Goal: Participate in discussion

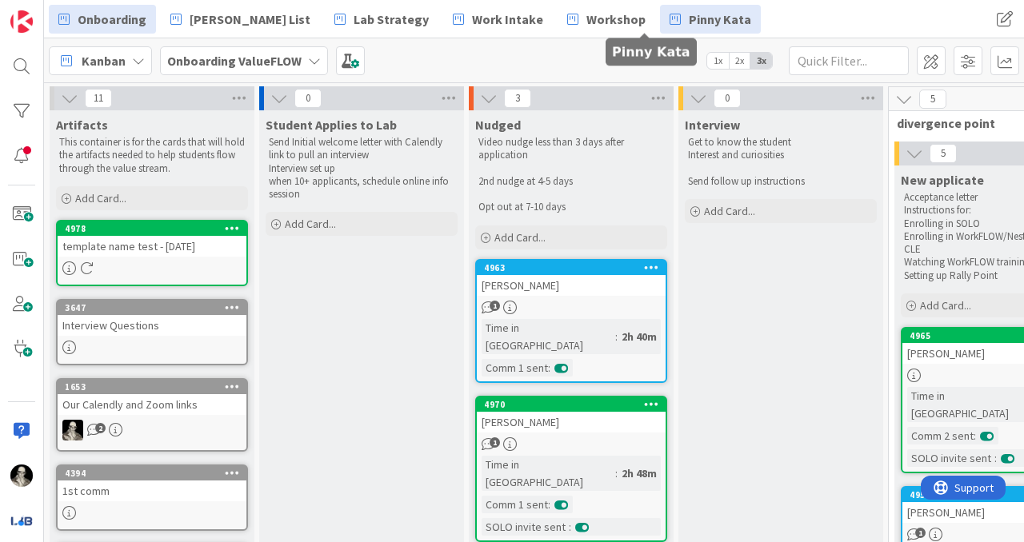
click at [689, 18] on span "Pinny Kata" at bounding box center [720, 19] width 62 height 19
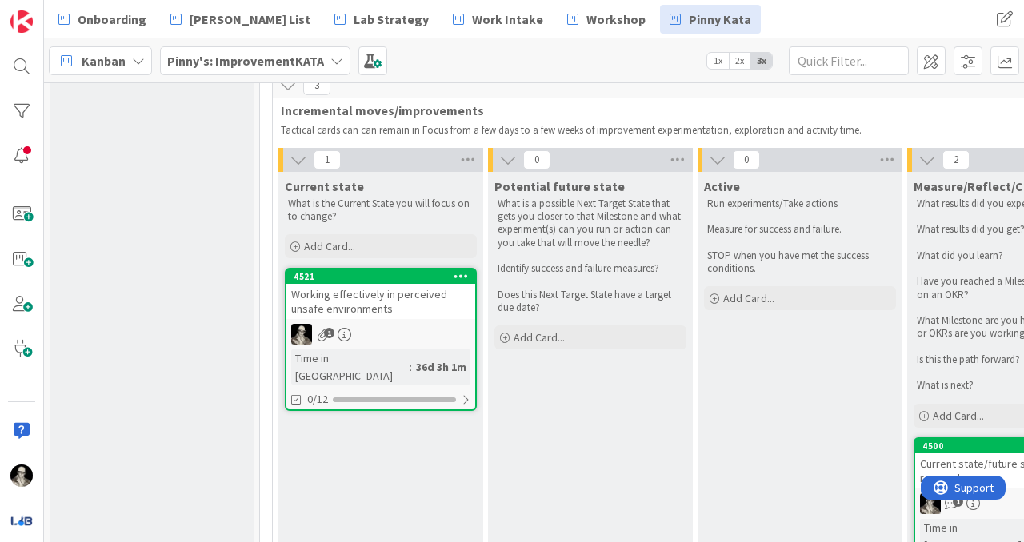
scroll to position [1261, 0]
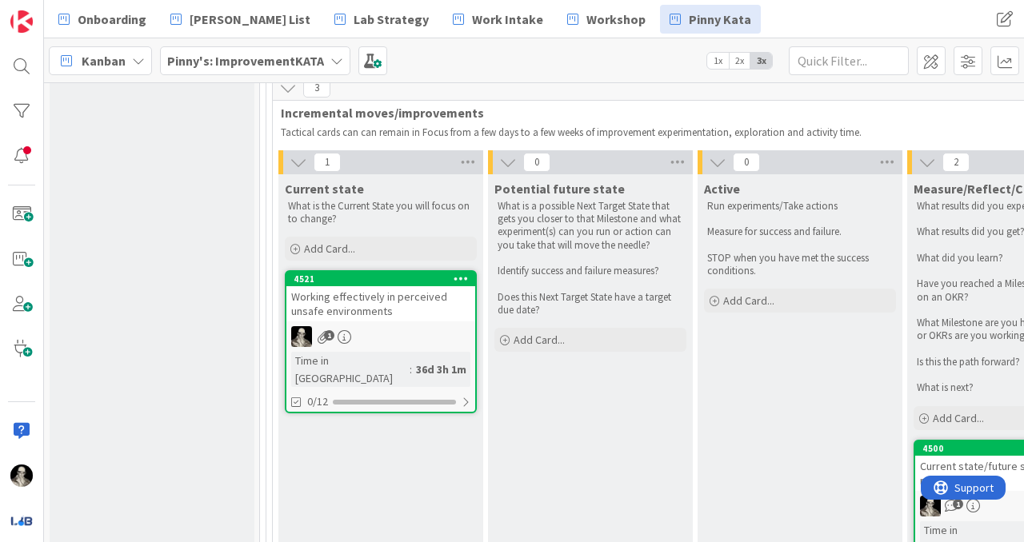
click at [409, 286] on div "Working effectively in perceived unsafe environments" at bounding box center [380, 303] width 189 height 35
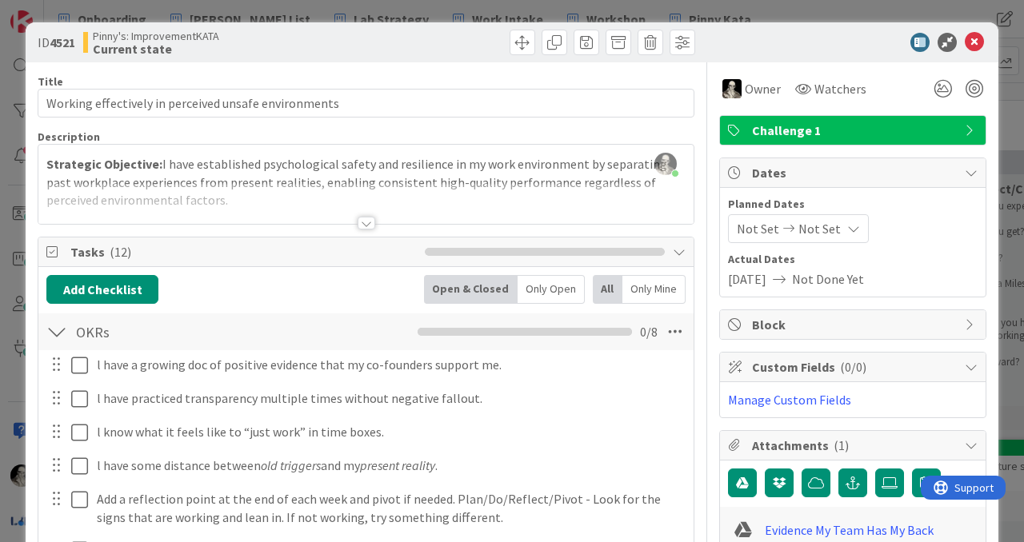
click at [372, 220] on div at bounding box center [366, 223] width 18 height 13
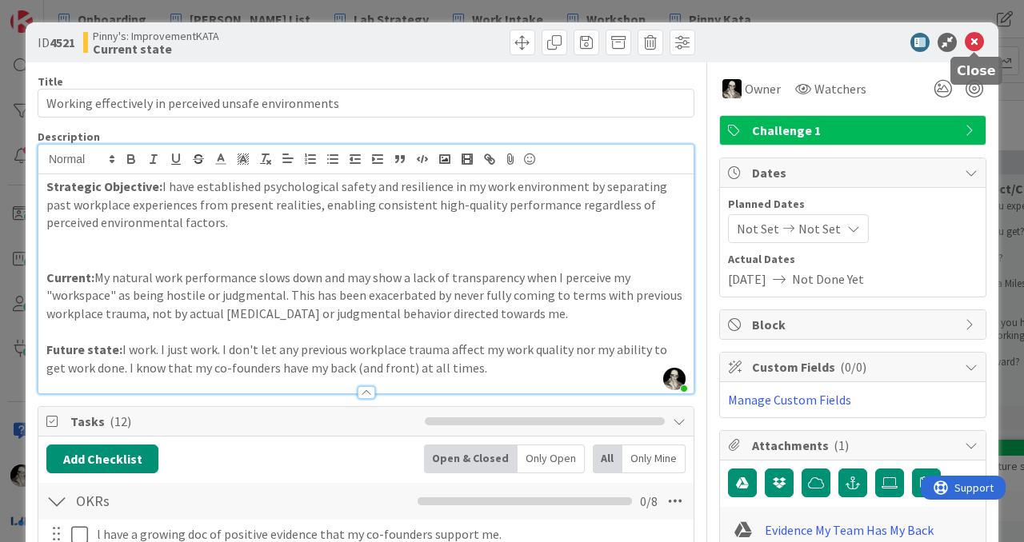
click at [976, 40] on icon at bounding box center [973, 42] width 19 height 19
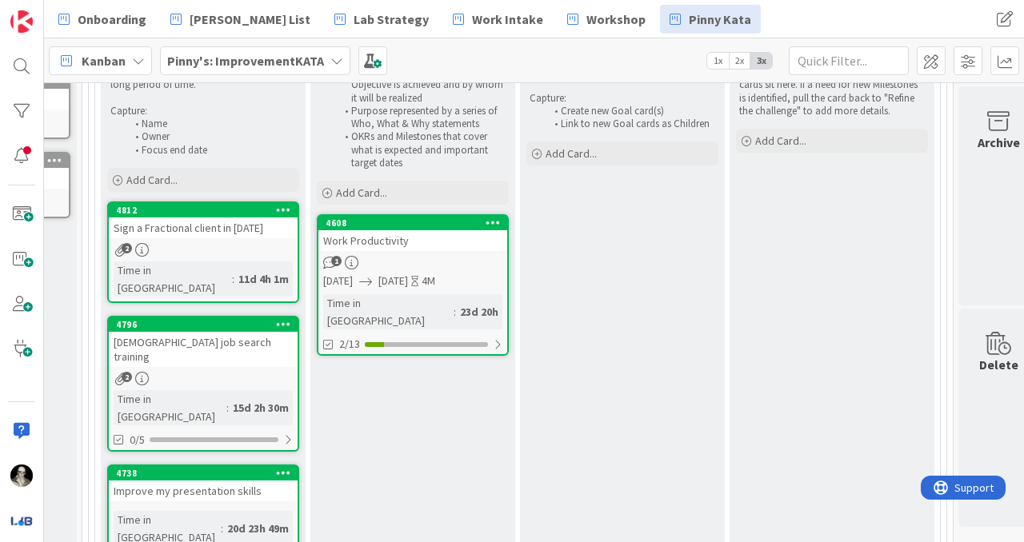
scroll to position [306, 178]
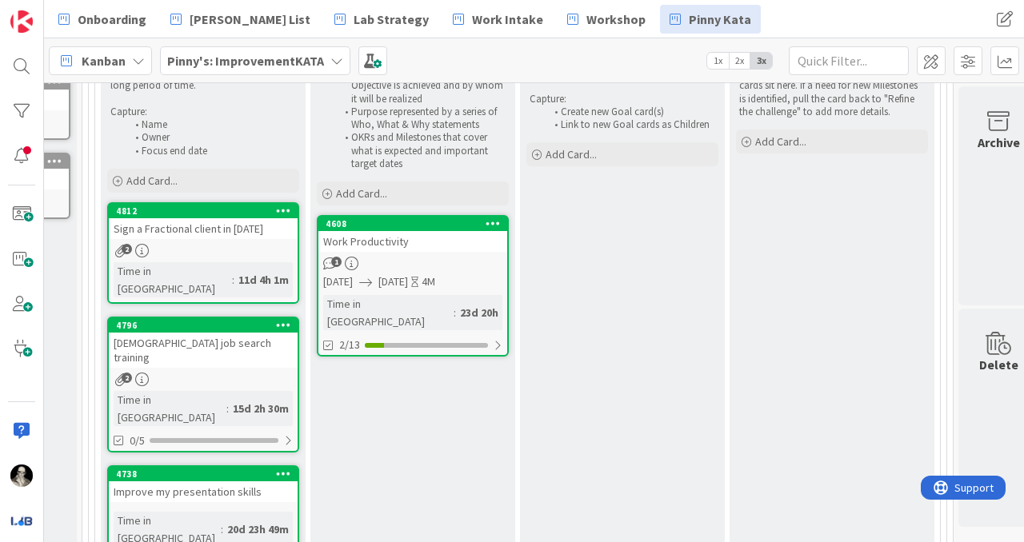
click at [439, 240] on div "Work Productivity" at bounding box center [412, 241] width 189 height 21
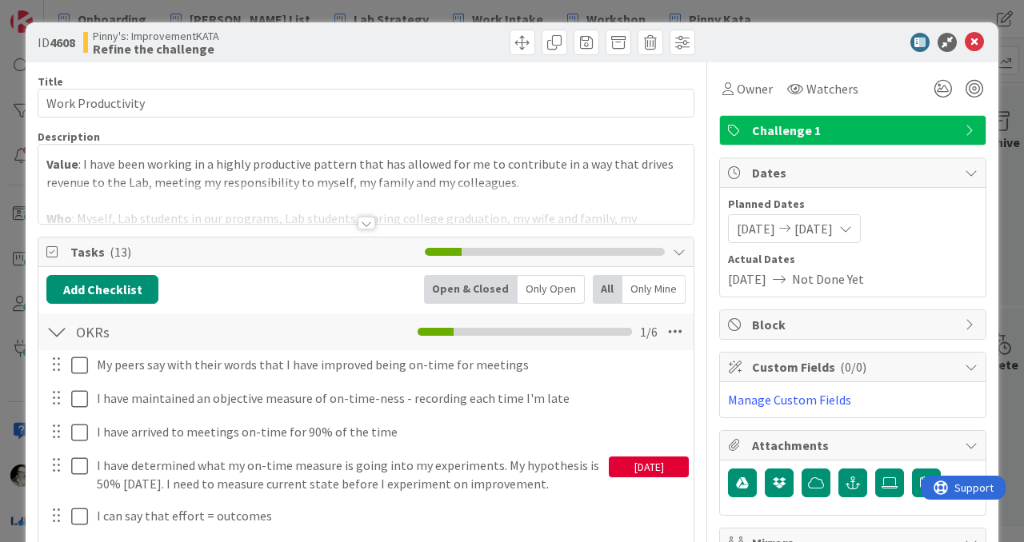
click at [367, 223] on div at bounding box center [366, 223] width 18 height 13
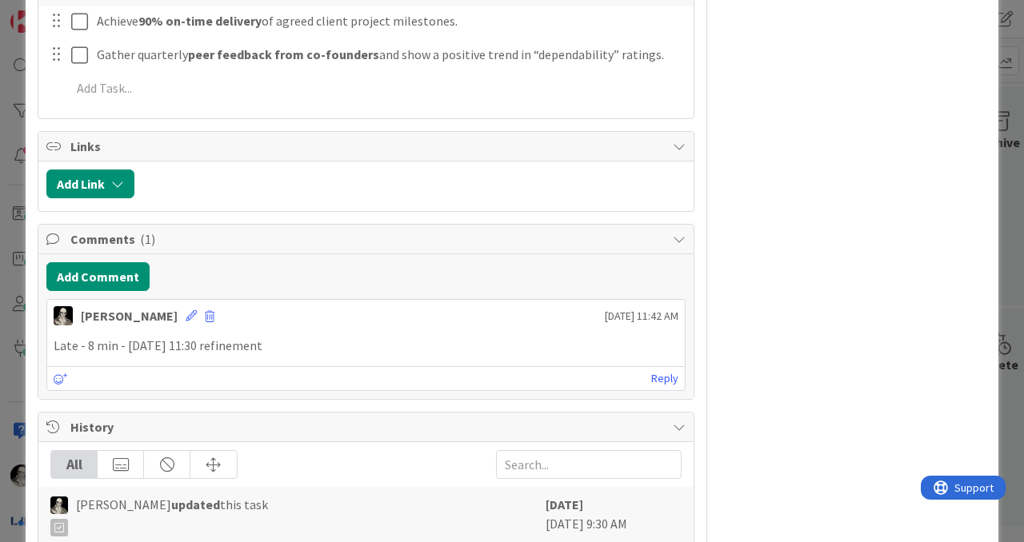
scroll to position [1326, 0]
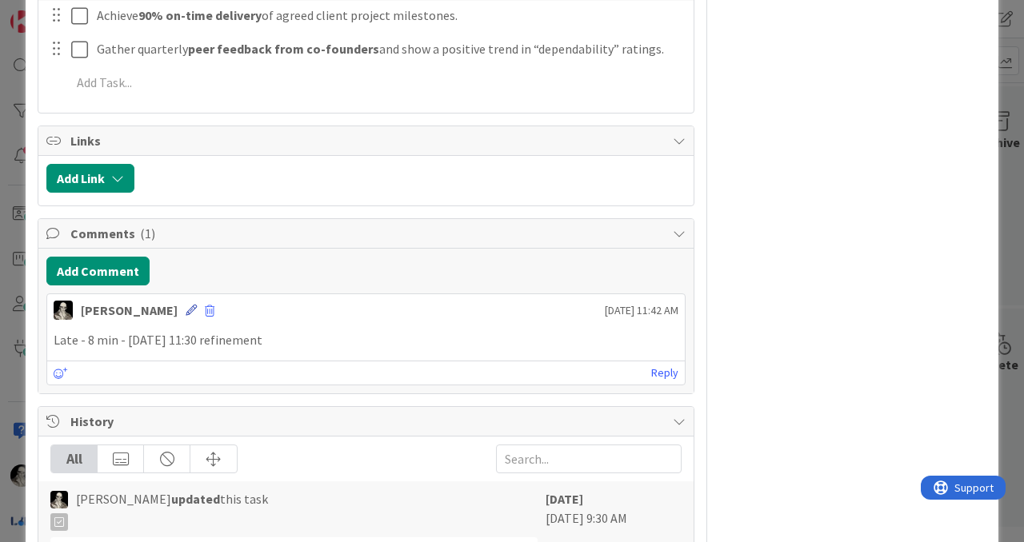
click at [186, 307] on icon at bounding box center [191, 310] width 11 height 11
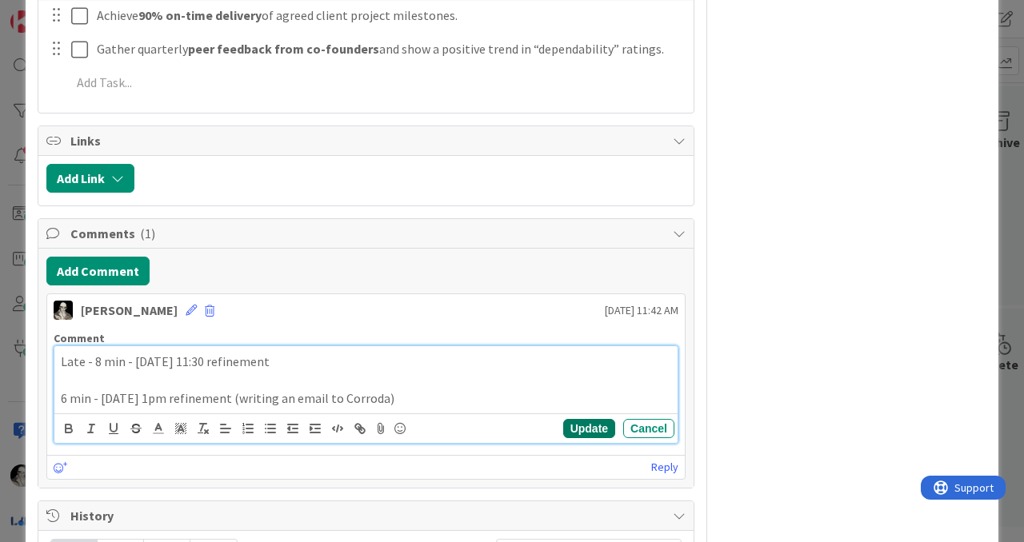
click at [583, 424] on button "Update" at bounding box center [589, 428] width 52 height 19
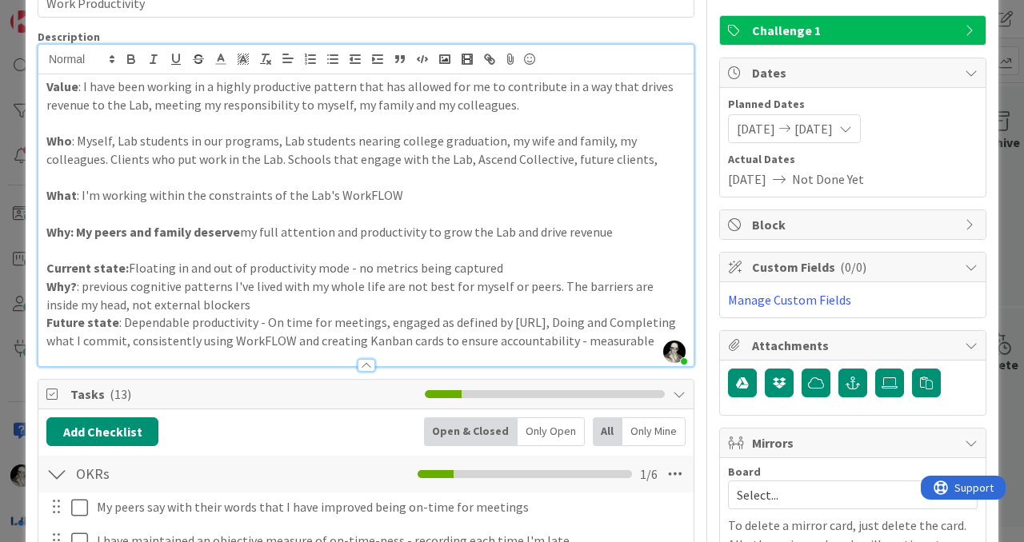
scroll to position [0, 0]
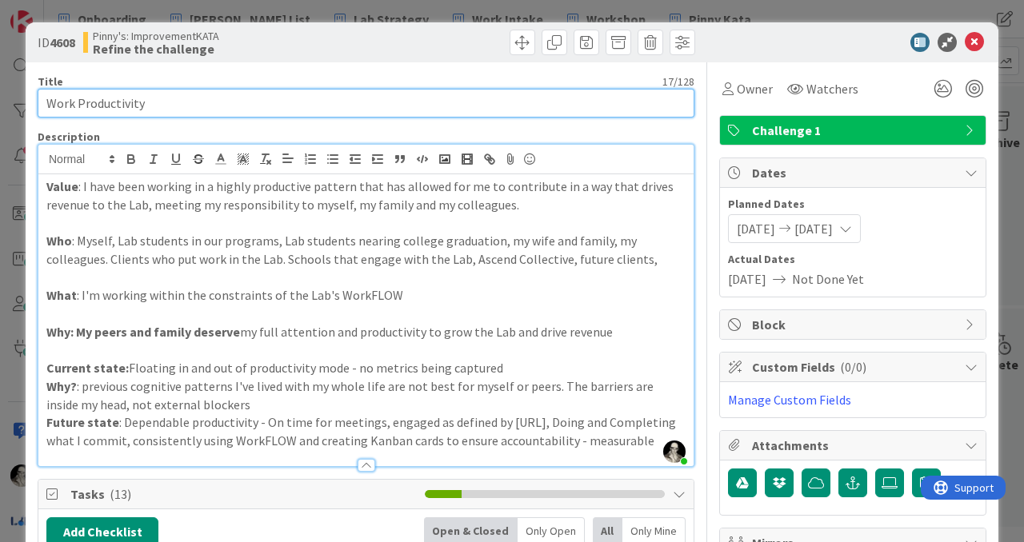
click at [217, 106] on input "Work Productivity" at bounding box center [366, 103] width 657 height 29
type input "Work Productivity & Late list"
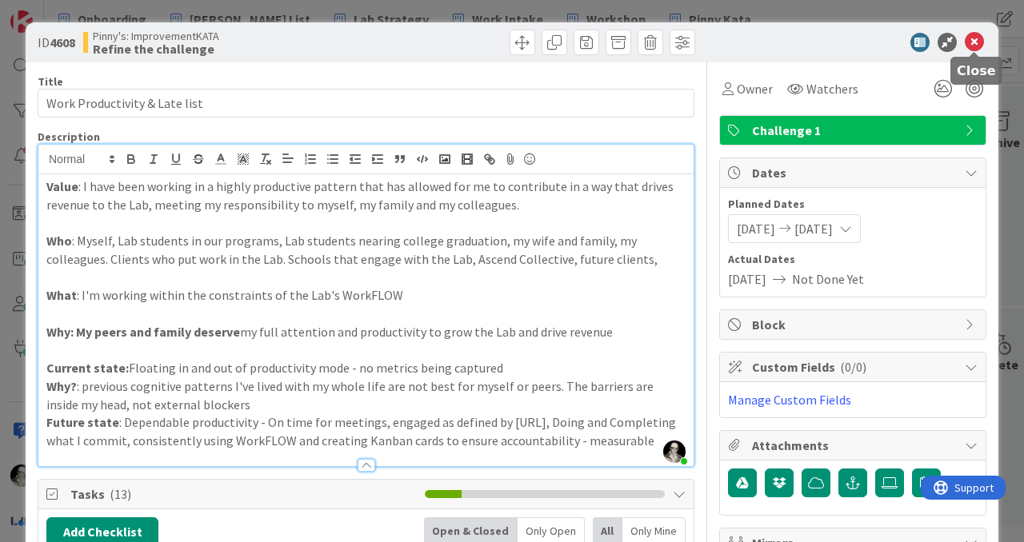
click at [972, 41] on icon at bounding box center [973, 42] width 19 height 19
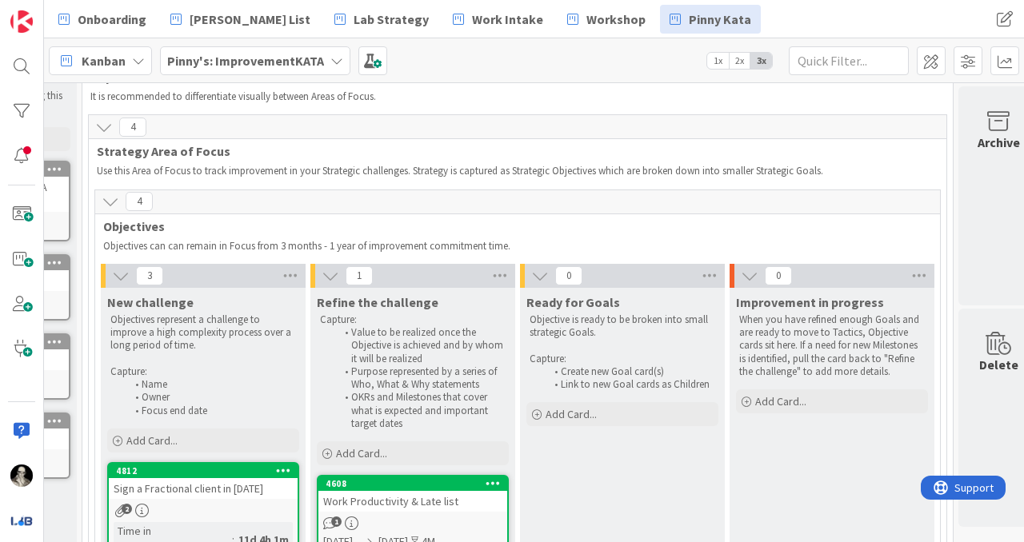
scroll to position [0, 178]
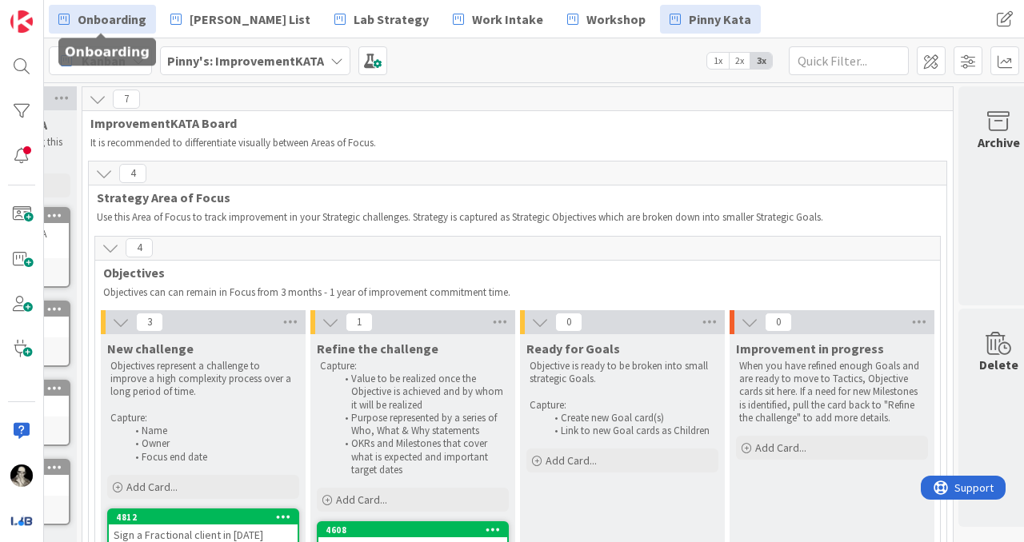
click at [114, 16] on span "Onboarding" at bounding box center [112, 19] width 69 height 19
